Goal: Task Accomplishment & Management: Use online tool/utility

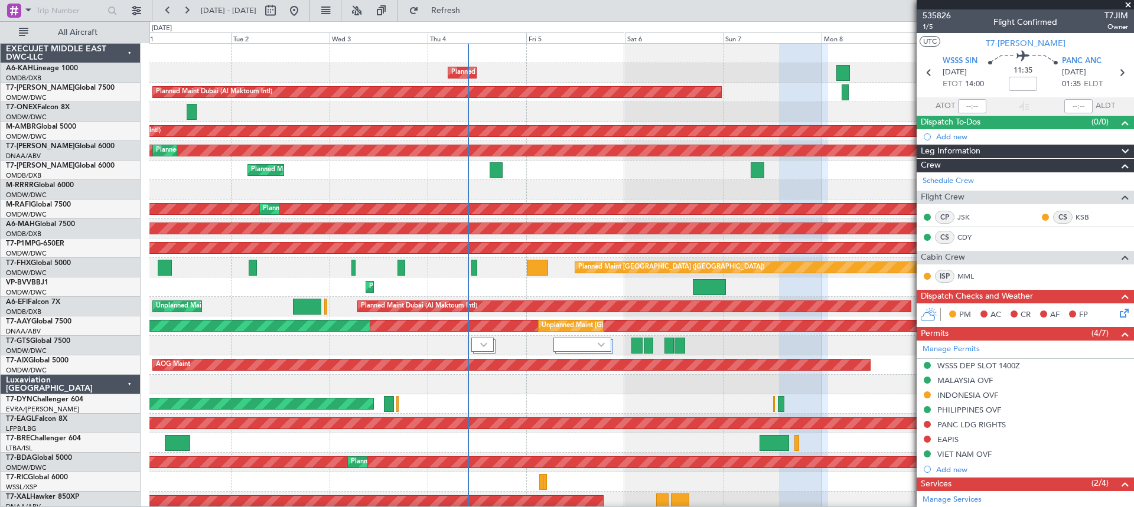
click at [128, 385] on div "Luxaviation [GEOGRAPHIC_DATA]" at bounding box center [71, 384] width 140 height 19
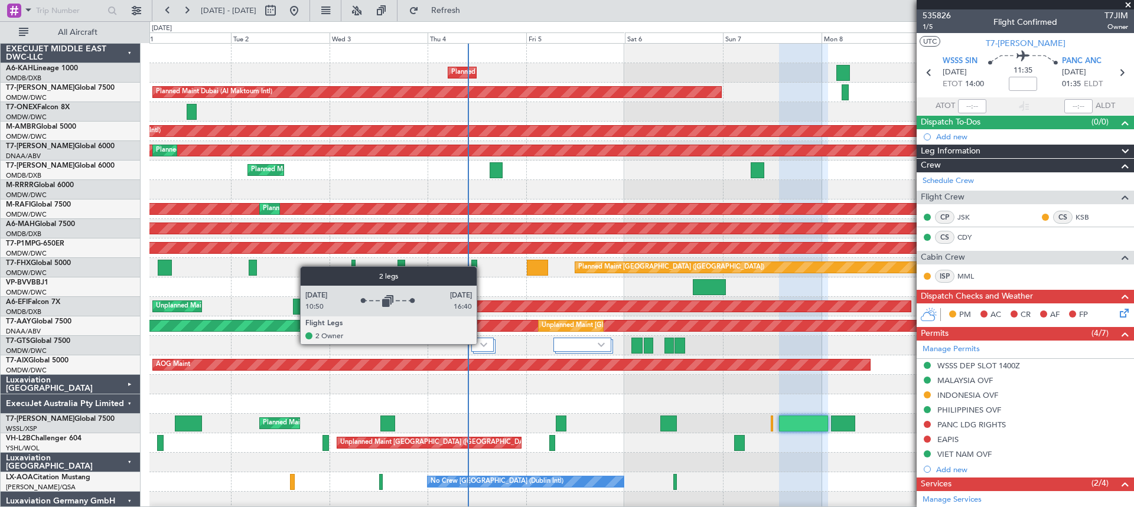
click at [482, 344] on img at bounding box center [483, 344] width 7 height 5
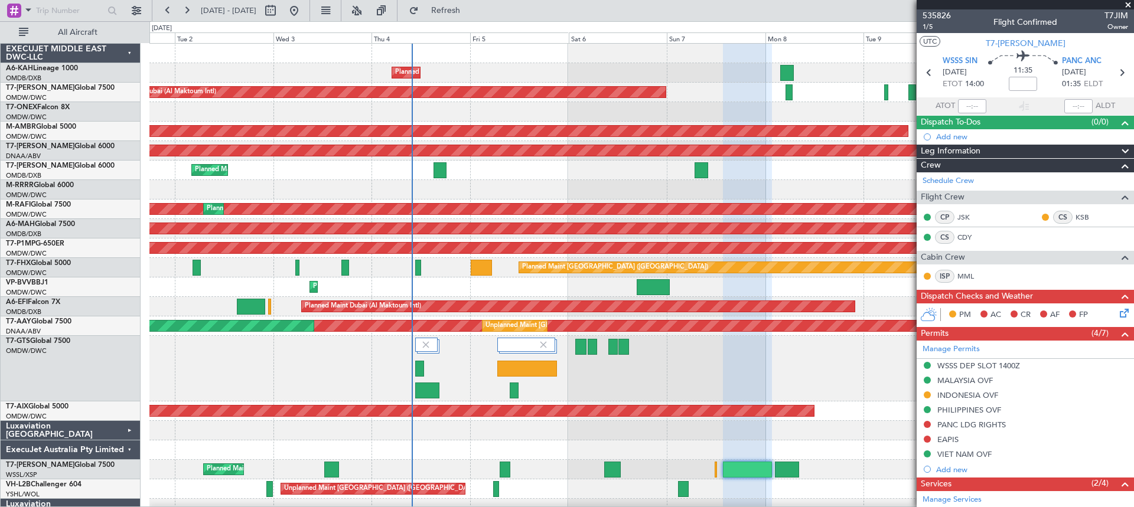
click at [622, 396] on div at bounding box center [641, 369] width 984 height 66
click at [129, 430] on div "Luxaviation [GEOGRAPHIC_DATA]" at bounding box center [71, 430] width 140 height 19
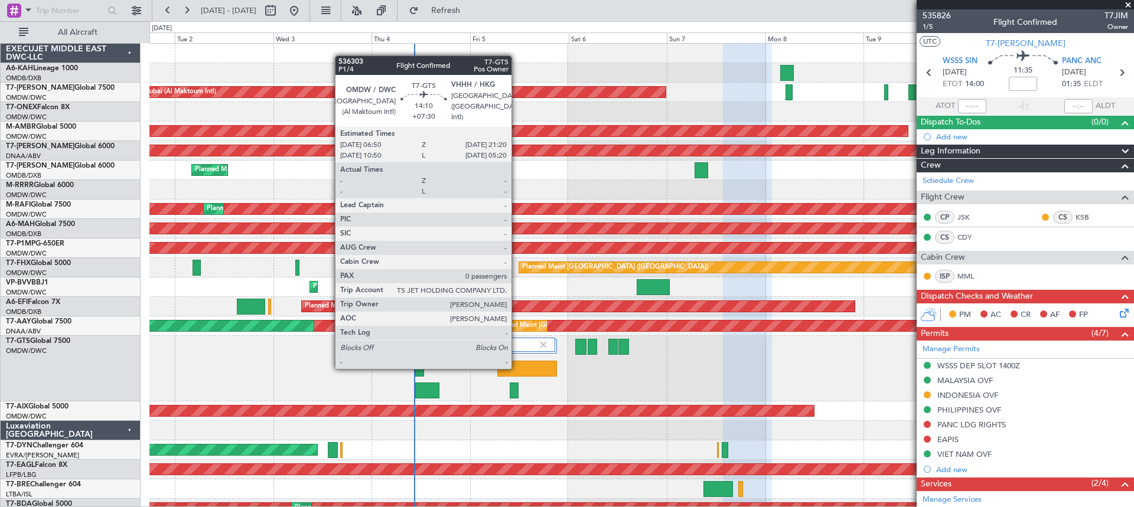
click at [517, 368] on div at bounding box center [527, 369] width 60 height 16
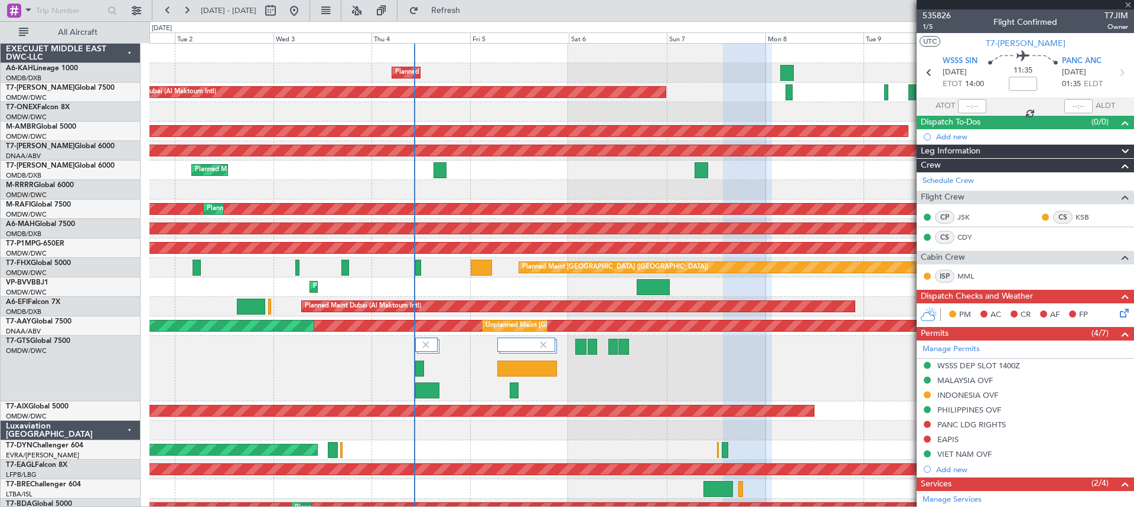
type input "+07:30"
type input "0"
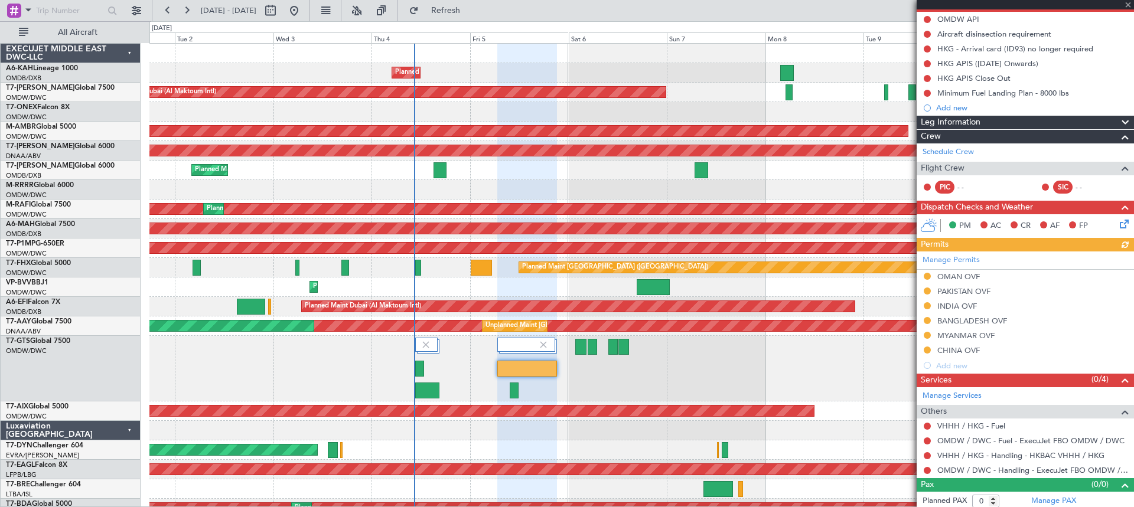
scroll to position [121, 0]
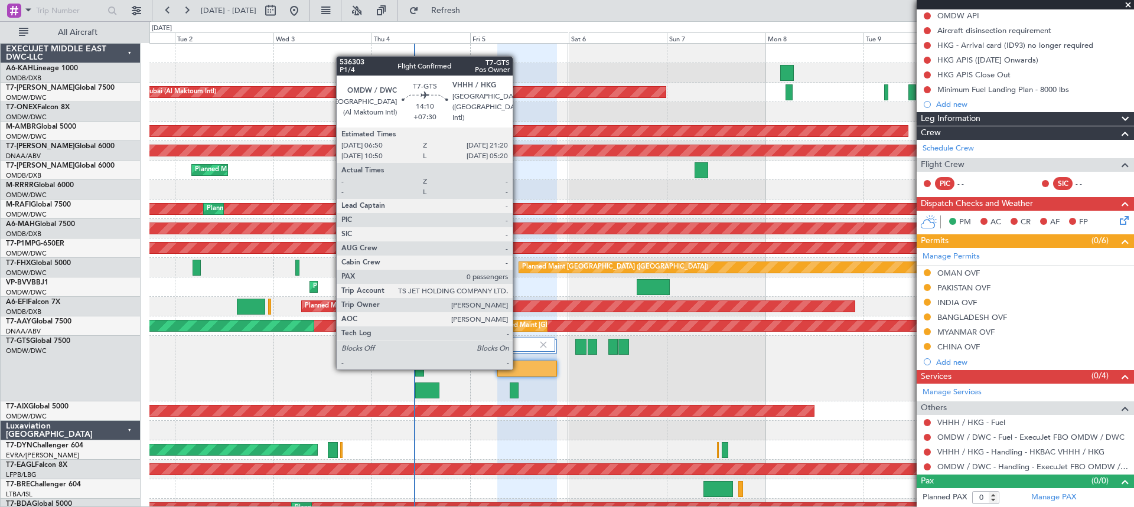
click at [518, 368] on div at bounding box center [527, 369] width 60 height 16
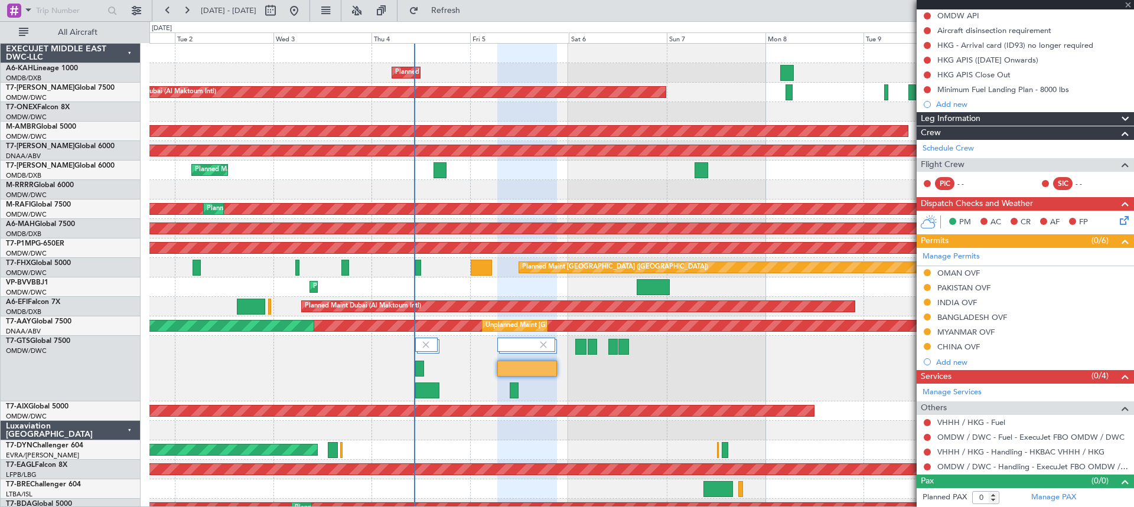
click at [514, 391] on div at bounding box center [513, 391] width 8 height 16
type input "5"
